Goal: Transaction & Acquisition: Book appointment/travel/reservation

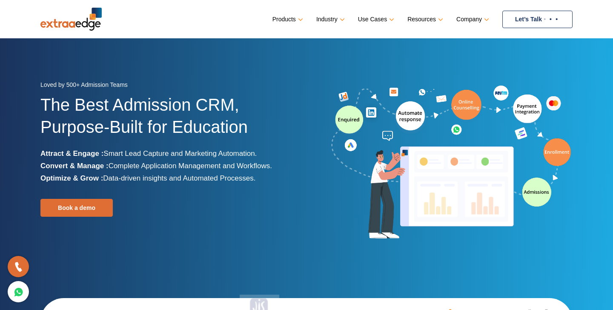
click at [528, 14] on link "Let’s Talk" at bounding box center [537, 19] width 70 height 17
